Goal: Task Accomplishment & Management: Manage account settings

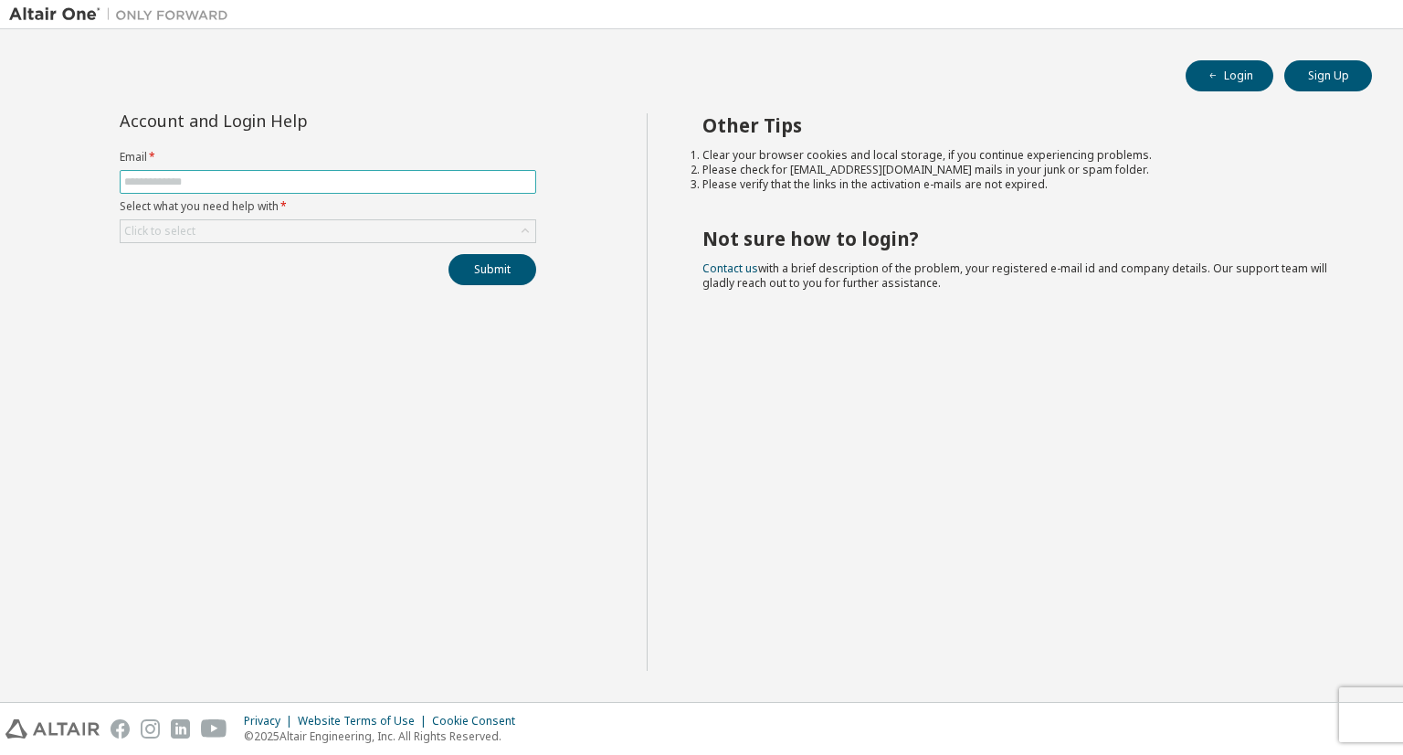
click at [431, 174] on input "text" at bounding box center [327, 181] width 407 height 15
type input "**********"
click at [325, 231] on div "Click to select" at bounding box center [328, 231] width 415 height 22
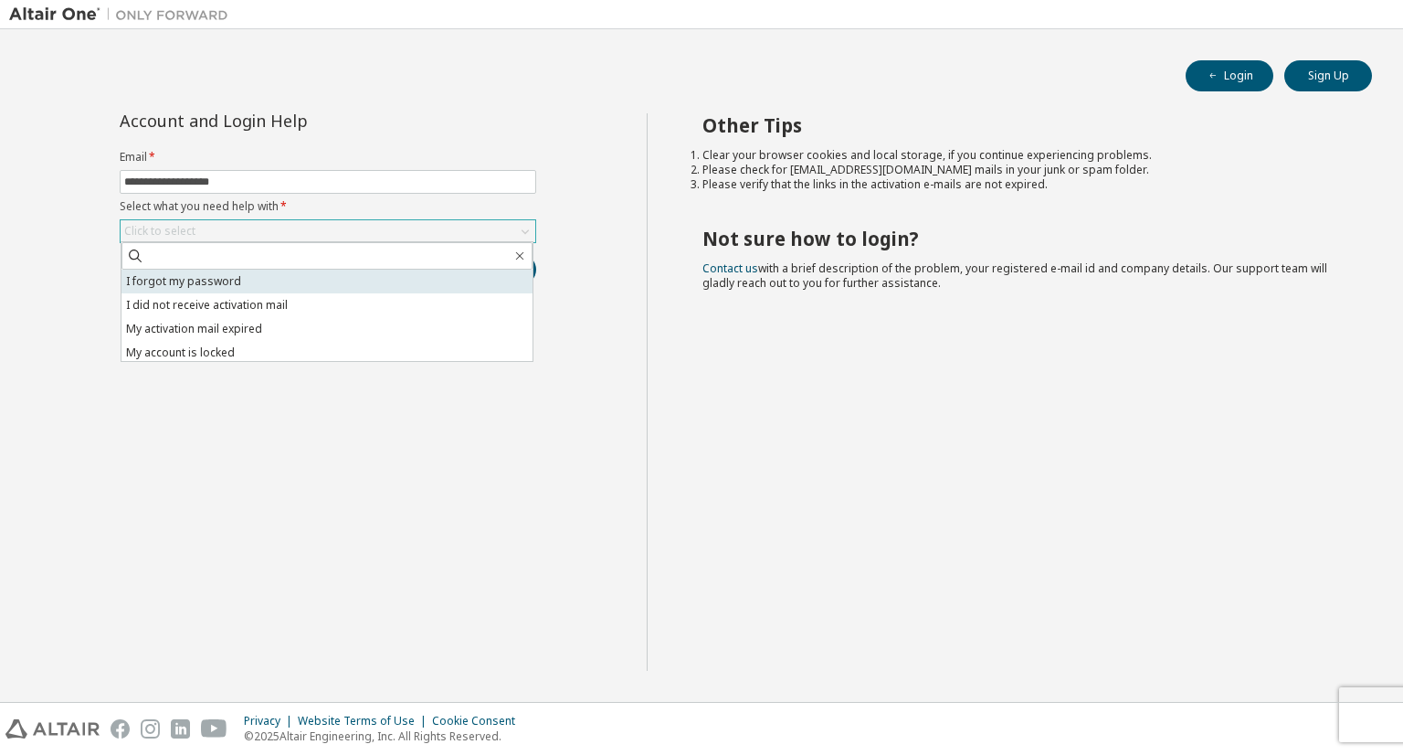
click at [328, 281] on li "I forgot my password" at bounding box center [327, 282] width 411 height 24
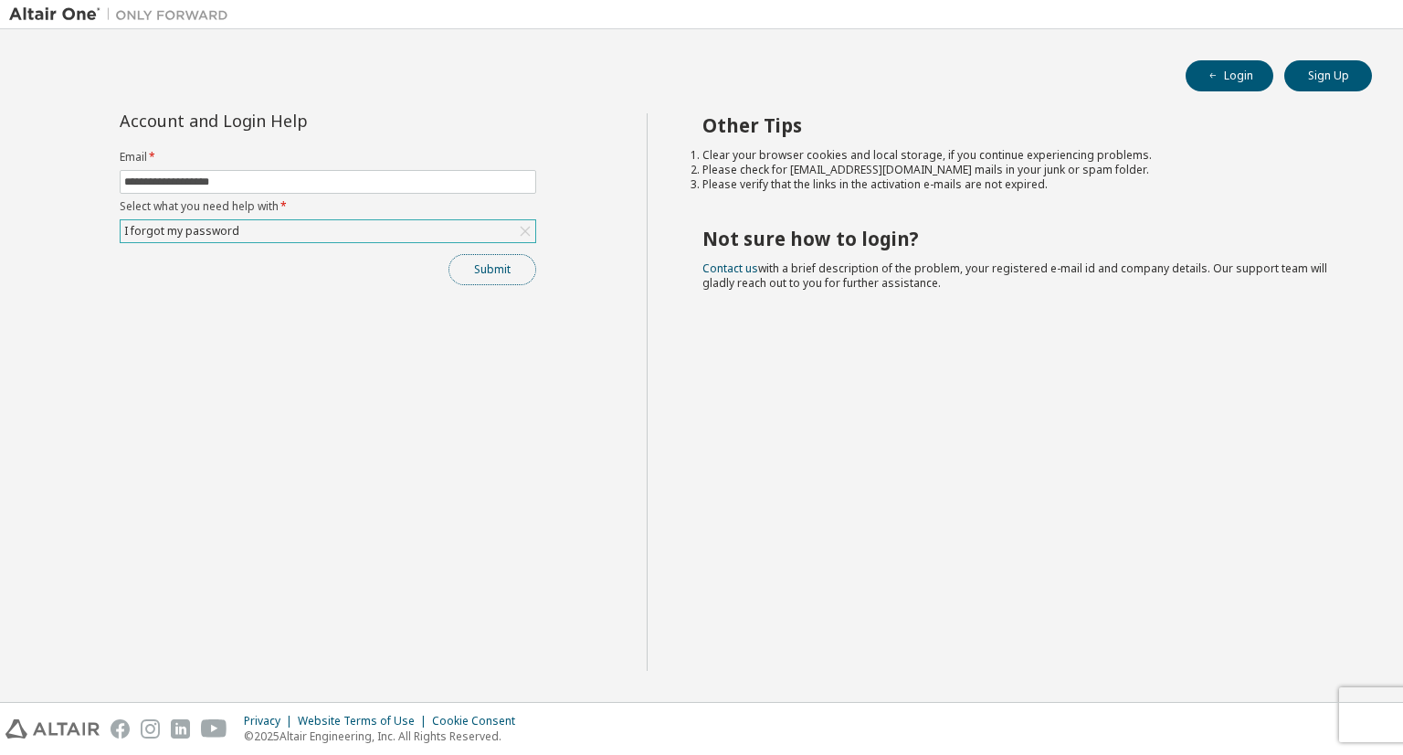
click at [525, 268] on button "Submit" at bounding box center [493, 269] width 88 height 31
click at [322, 271] on div "Submit" at bounding box center [328, 269] width 417 height 31
click at [497, 270] on button "Submit" at bounding box center [493, 269] width 88 height 31
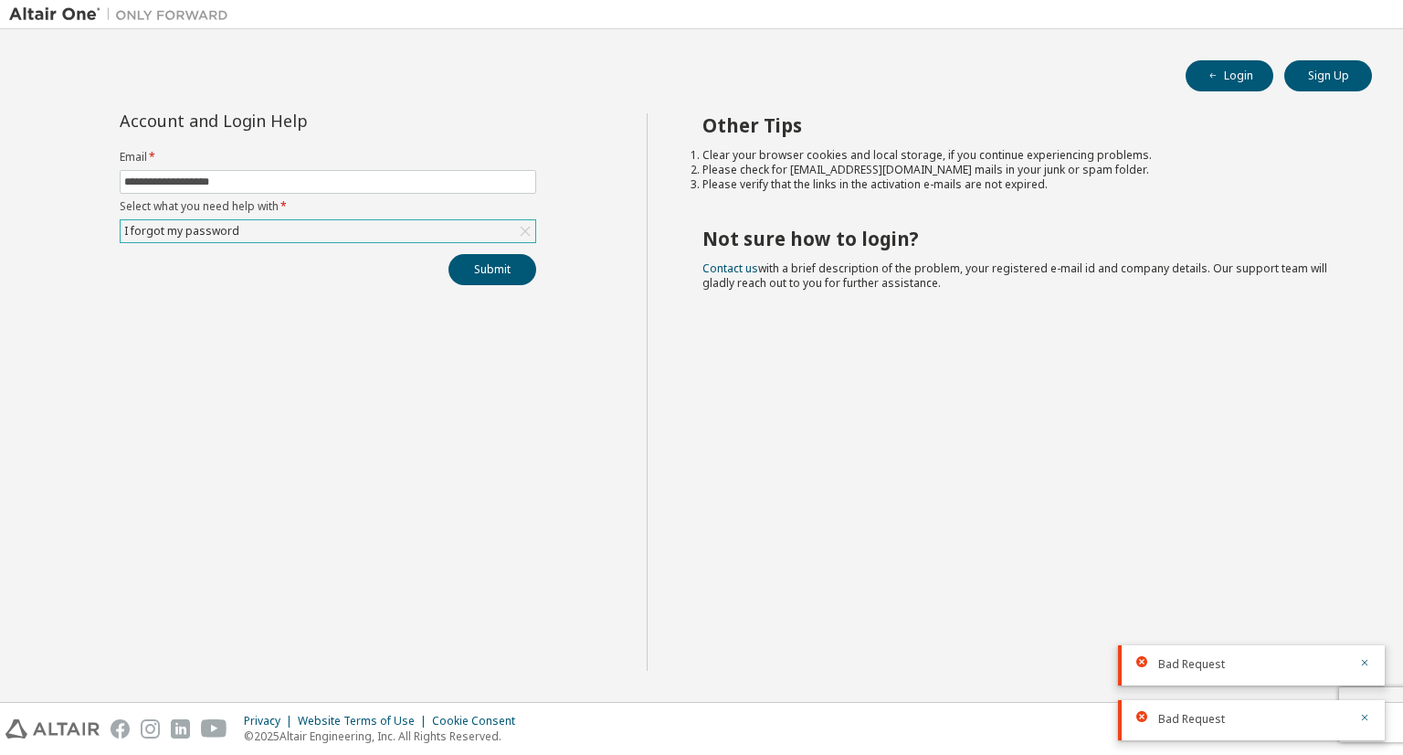
click at [1217, 677] on div "Bad Request" at bounding box center [1251, 665] width 267 height 40
click at [1217, 666] on span "Bad Request" at bounding box center [1191, 664] width 67 height 15
click at [359, 237] on div "I forgot my password" at bounding box center [328, 231] width 415 height 22
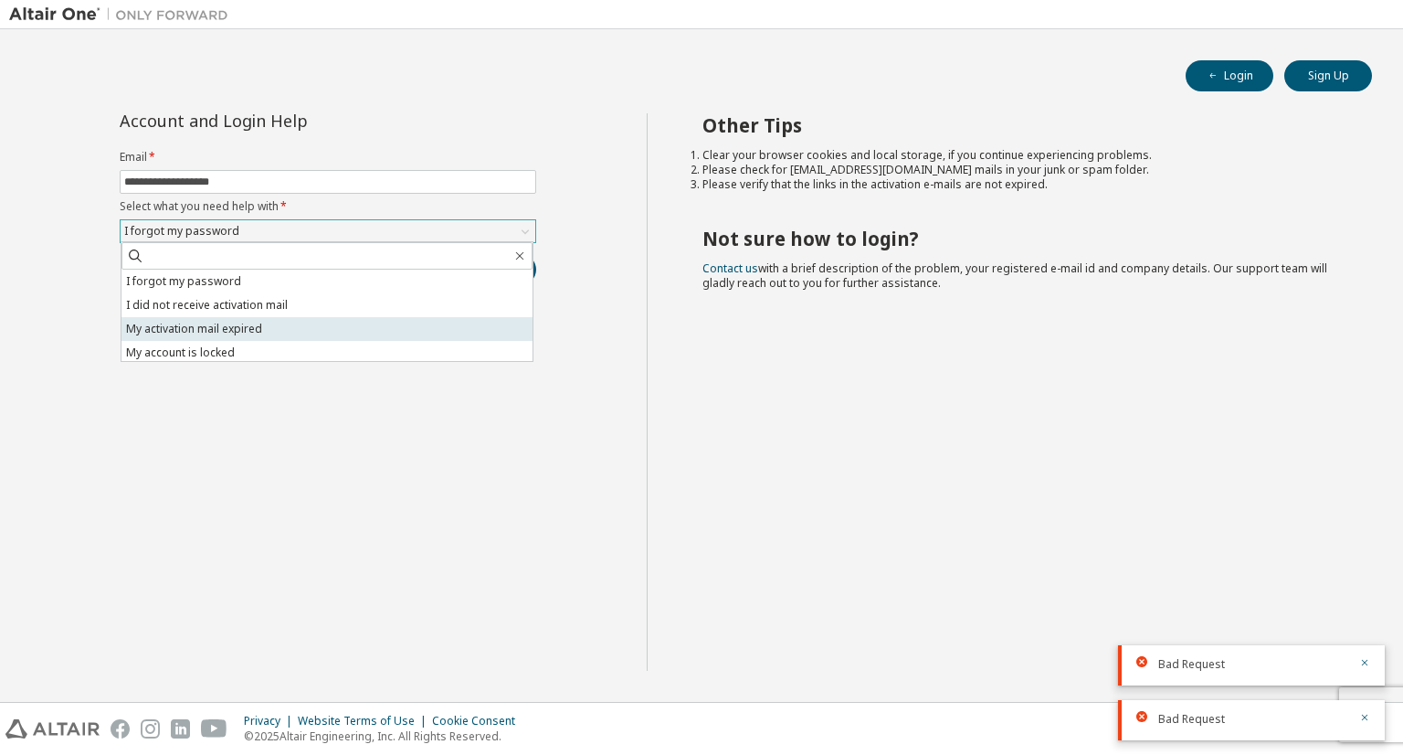
click at [326, 325] on li "My activation mail expired" at bounding box center [327, 329] width 411 height 24
